Goal: Communication & Community: Answer question/provide support

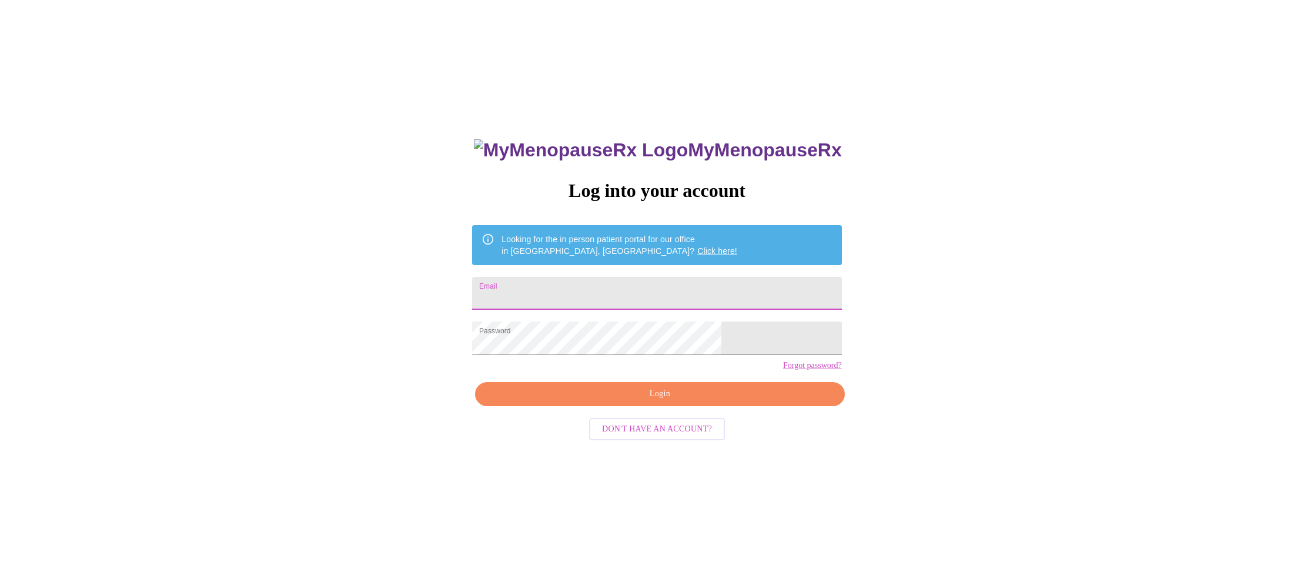
click at [575, 292] on input "Email" at bounding box center [656, 293] width 369 height 33
type input "[EMAIL_ADDRESS][DOMAIN_NAME]"
click at [665, 402] on span "Login" at bounding box center [660, 394] width 342 height 15
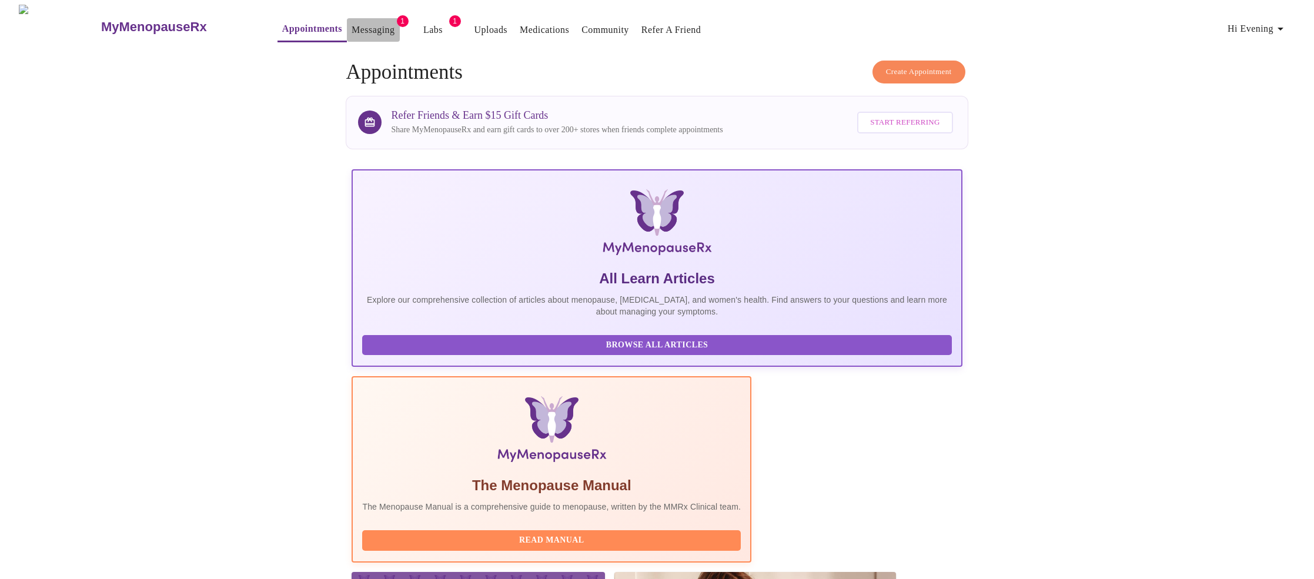
click at [352, 22] on link "Messaging" at bounding box center [373, 30] width 43 height 16
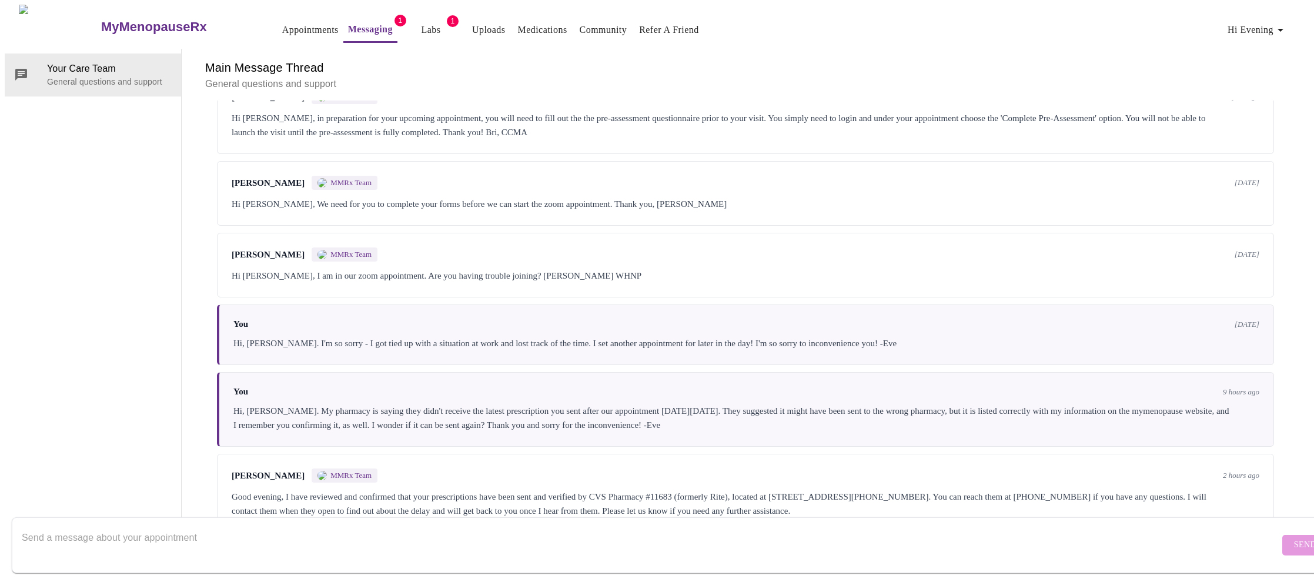
scroll to position [697, 0]
drag, startPoint x: 964, startPoint y: 470, endPoint x: 274, endPoint y: 459, distance: 690.5
click at [232, 490] on div "Good evening, I have reviewed and confirmed that your prescriptions have been s…" at bounding box center [746, 504] width 1028 height 28
copy div "Good evening, I have reviewed and confirmed that your prescriptions have been s…"
